Goal: Task Accomplishment & Management: Manage account settings

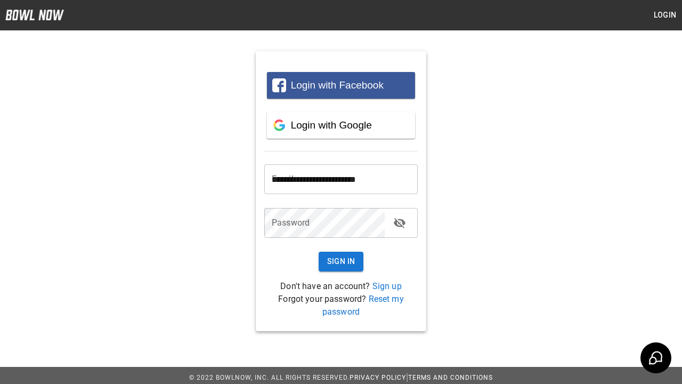
type input "**********"
click at [341, 261] on button "Sign In" at bounding box center [341, 262] width 45 height 20
